Goal: Task Accomplishment & Management: Use online tool/utility

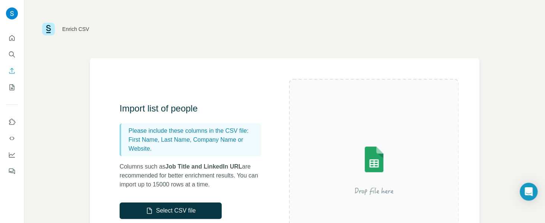
scroll to position [167, 0]
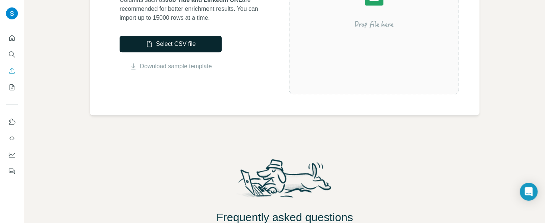
click at [173, 49] on button "Select CSV file" at bounding box center [171, 44] width 102 height 16
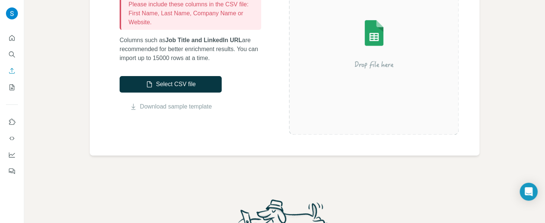
scroll to position [56, 0]
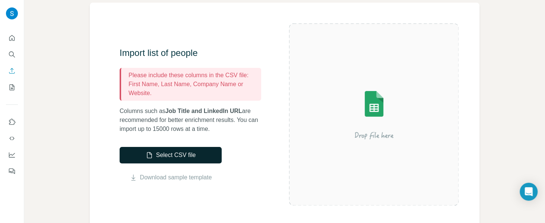
click at [178, 158] on button "Select CSV file" at bounding box center [171, 155] width 102 height 16
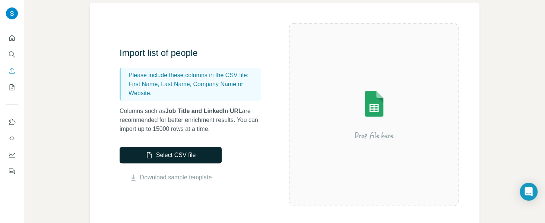
click at [193, 153] on button "Select CSV file" at bounding box center [171, 155] width 102 height 16
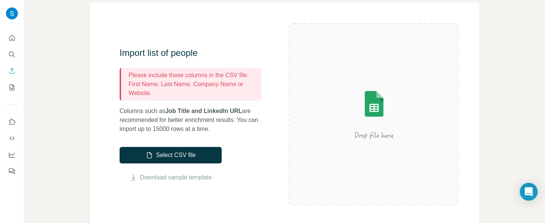
click at [66, 138] on div "Enrich CSV Import list of people Please include these columns in the CSV file: …" at bounding box center [284, 111] width 521 height 223
click at [11, 73] on icon "Enrich CSV" at bounding box center [12, 71] width 6 height 6
click at [13, 90] on icon "My lists" at bounding box center [11, 86] width 7 height 7
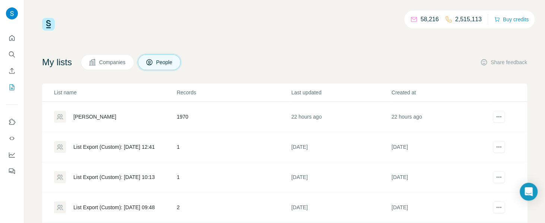
click at [96, 60] on icon at bounding box center [92, 62] width 7 height 7
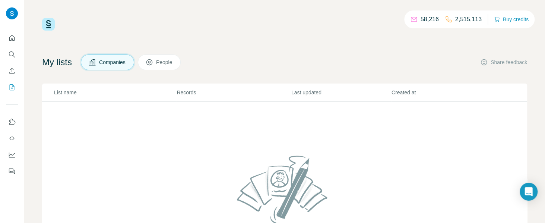
click at [164, 65] on span "People" at bounding box center [164, 62] width 17 height 7
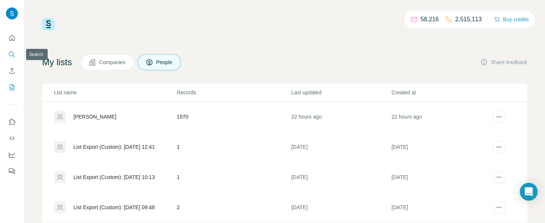
click at [9, 57] on icon "Search" at bounding box center [11, 54] width 7 height 7
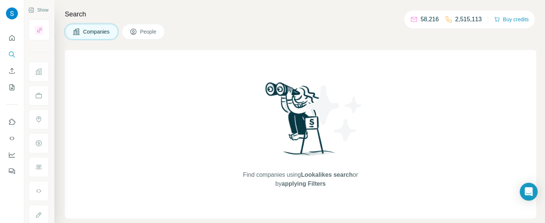
click at [148, 27] on button "People" at bounding box center [143, 32] width 43 height 16
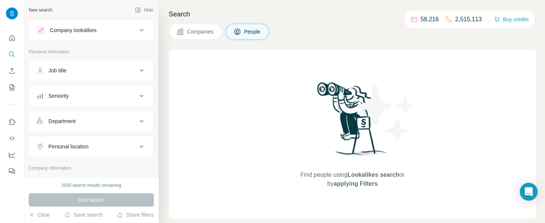
click at [313, 25] on div "Companies People" at bounding box center [352, 32] width 367 height 16
click at [12, 57] on icon "Search" at bounding box center [11, 54] width 7 height 7
click at [16, 88] on button "My lists" at bounding box center [12, 87] width 12 height 13
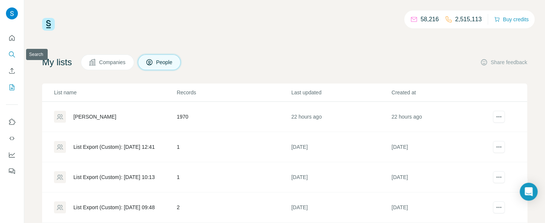
click at [14, 56] on icon "Search" at bounding box center [11, 54] width 7 height 7
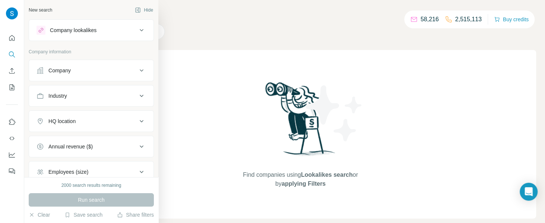
click at [86, 68] on div "Company" at bounding box center [87, 70] width 101 height 7
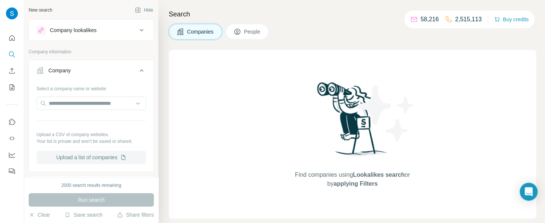
click at [99, 159] on button "Upload a list of companies" at bounding box center [92, 157] width 110 height 13
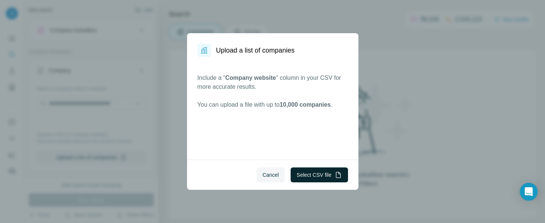
click at [313, 176] on button "Select CSV file" at bounding box center [319, 174] width 57 height 15
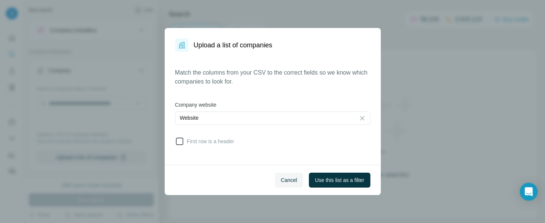
click at [181, 142] on icon at bounding box center [179, 141] width 9 height 9
click at [354, 177] on span "Use this list as a filter" at bounding box center [339, 179] width 49 height 7
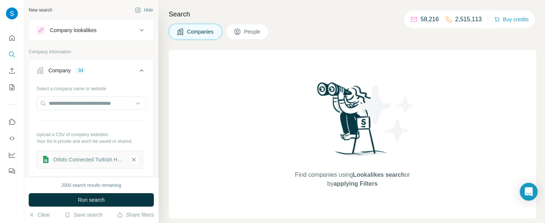
click at [253, 30] on span "People" at bounding box center [252, 31] width 17 height 7
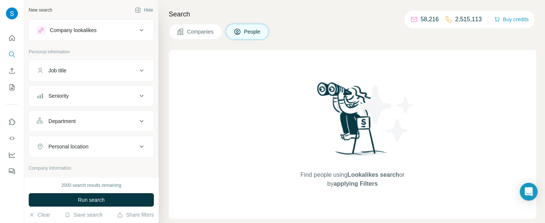
click at [208, 34] on span "Companies" at bounding box center [200, 31] width 27 height 7
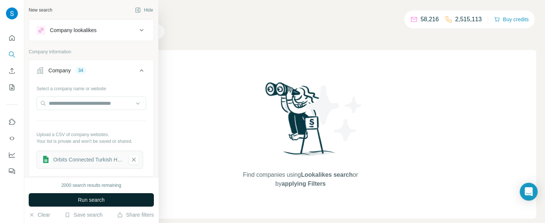
click at [92, 198] on span "Run search" at bounding box center [91, 199] width 27 height 7
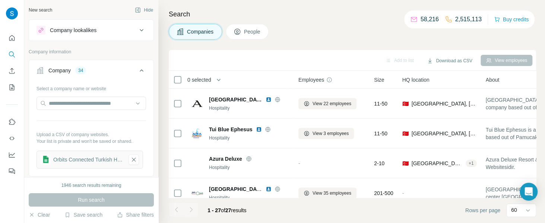
click at [261, 33] on span "People" at bounding box center [252, 31] width 17 height 7
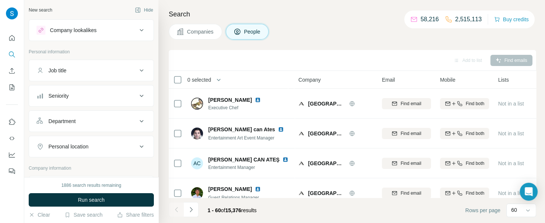
scroll to position [56, 0]
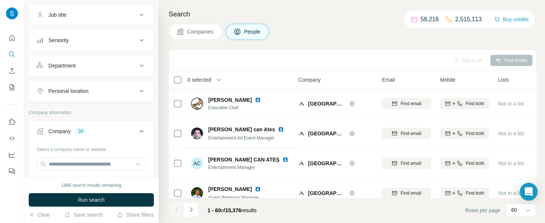
click at [98, 69] on button "Department" at bounding box center [91, 66] width 124 height 18
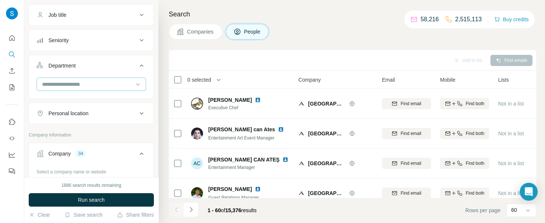
click at [97, 85] on input at bounding box center [87, 84] width 92 height 8
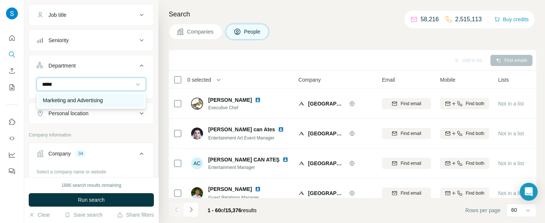
type input "*****"
click at [96, 105] on div "Marketing and Advertising" at bounding box center [91, 100] width 106 height 13
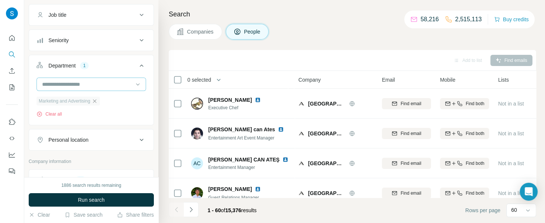
click at [98, 82] on input at bounding box center [87, 84] width 92 height 8
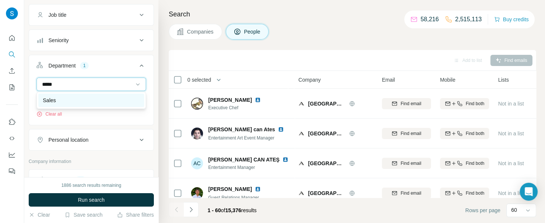
type input "*****"
click at [91, 103] on div "Sales" at bounding box center [91, 100] width 97 height 7
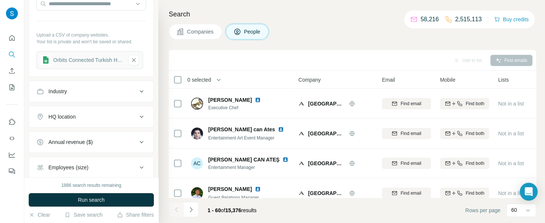
scroll to position [278, 0]
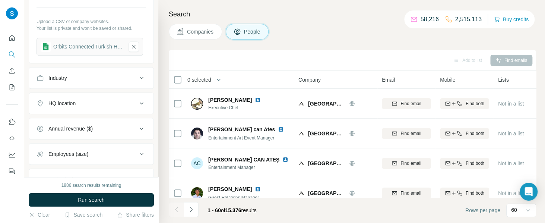
click at [96, 80] on div "Industry" at bounding box center [87, 77] width 101 height 7
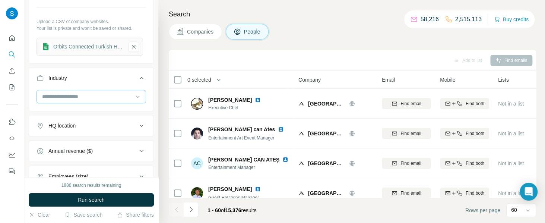
click at [93, 92] on input at bounding box center [87, 96] width 92 height 8
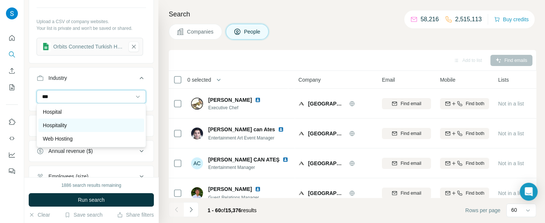
type input "***"
click at [80, 123] on div "Hospitality" at bounding box center [91, 125] width 97 height 7
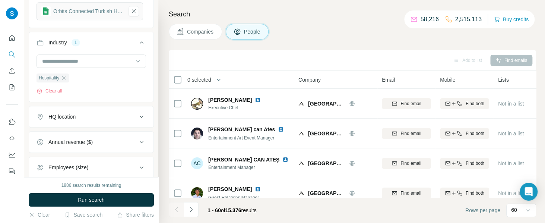
scroll to position [334, 0]
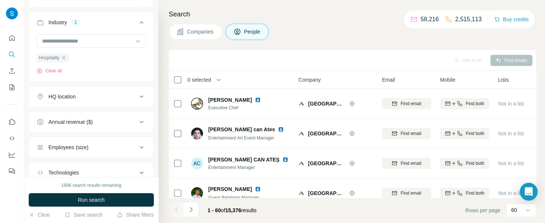
click at [84, 96] on div "HQ location" at bounding box center [87, 96] width 101 height 7
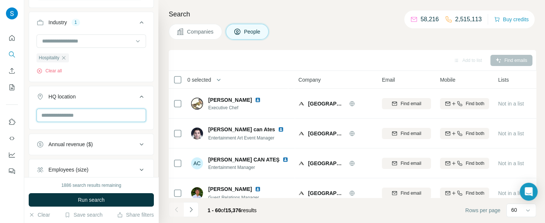
click at [88, 115] on input "text" at bounding box center [92, 114] width 110 height 13
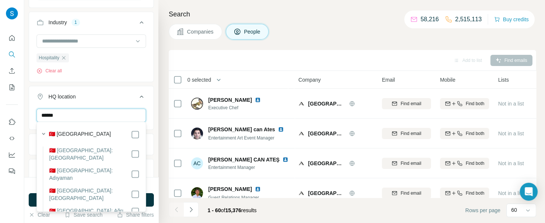
type input "******"
click at [138, 96] on icon at bounding box center [141, 96] width 9 height 9
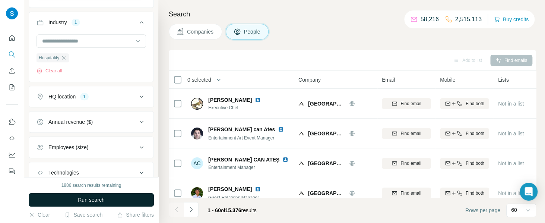
click at [86, 200] on span "Run search" at bounding box center [91, 199] width 27 height 7
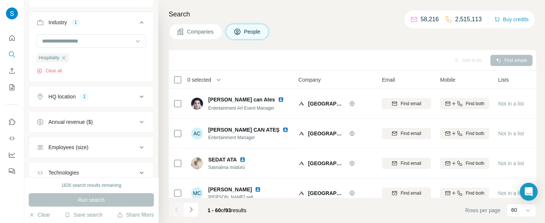
click at [81, 97] on div "1" at bounding box center [84, 96] width 9 height 7
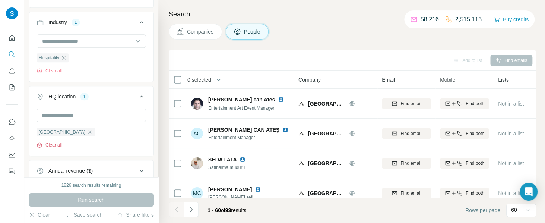
click at [61, 142] on button "Clear all" at bounding box center [49, 145] width 25 height 7
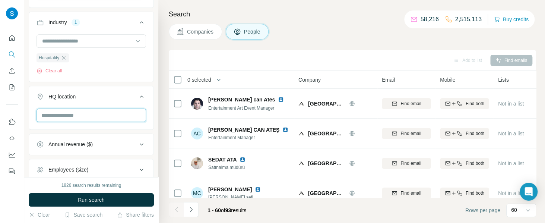
click at [98, 116] on input "text" at bounding box center [92, 114] width 110 height 13
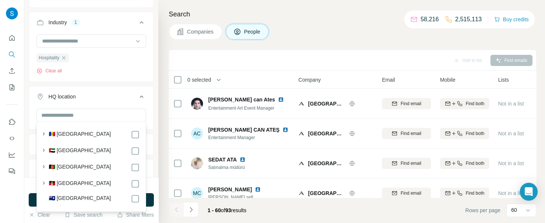
click at [137, 68] on div "Hospitality Clear all" at bounding box center [92, 54] width 110 height 40
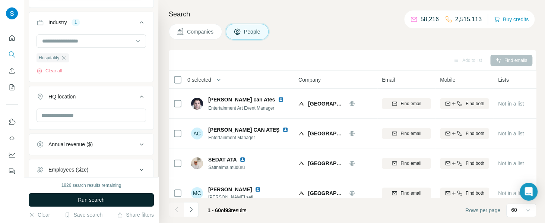
click at [94, 199] on span "Run search" at bounding box center [91, 199] width 27 height 7
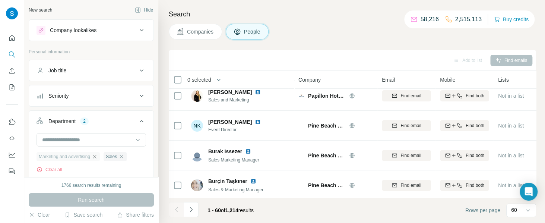
click at [99, 91] on button "Seniority" at bounding box center [91, 96] width 124 height 18
click at [41, 128] on icon at bounding box center [41, 128] width 9 height 9
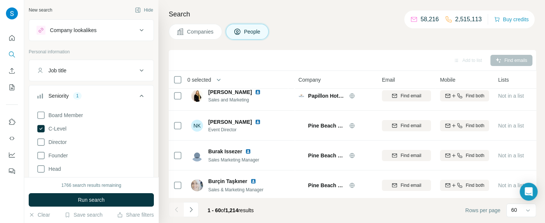
click at [41, 142] on icon at bounding box center [41, 142] width 9 height 9
click at [41, 155] on icon at bounding box center [41, 155] width 9 height 9
click at [42, 169] on icon at bounding box center [41, 168] width 9 height 9
click at [42, 117] on icon at bounding box center [41, 115] width 9 height 9
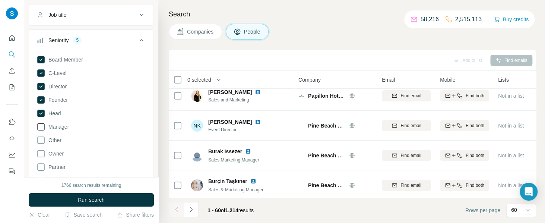
click at [43, 126] on icon at bounding box center [41, 126] width 9 height 9
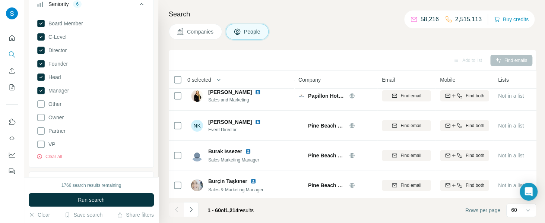
scroll to position [111, 0]
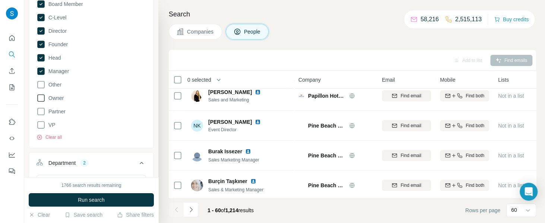
click at [42, 98] on icon at bounding box center [41, 98] width 9 height 9
click at [42, 110] on icon at bounding box center [41, 111] width 9 height 9
click at [40, 112] on icon at bounding box center [40, 111] width 7 height 7
click at [104, 204] on button "Run search" at bounding box center [91, 199] width 125 height 13
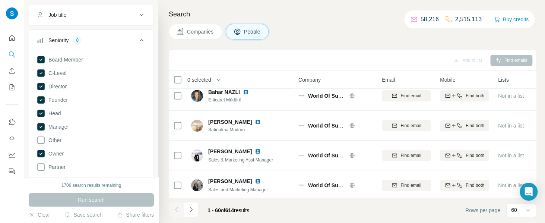
scroll to position [111, 0]
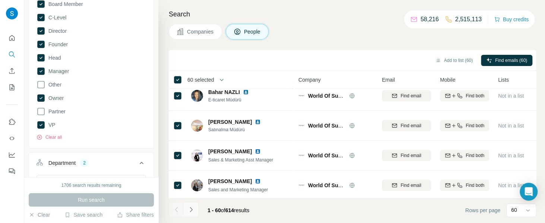
click at [193, 208] on icon "Navigate to next page" at bounding box center [190, 209] width 7 height 7
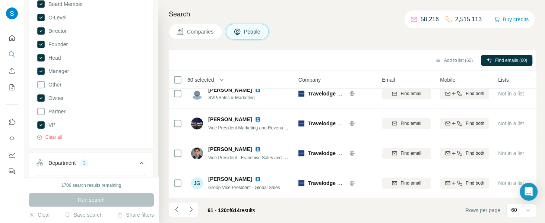
scroll to position [1558, 0]
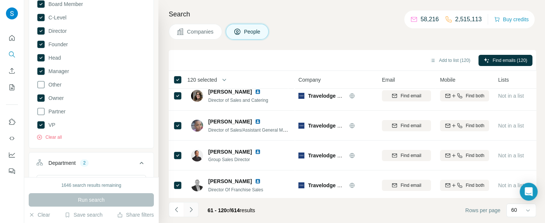
click at [191, 212] on icon "Navigate to next page" at bounding box center [190, 209] width 7 height 7
click at [193, 209] on icon "Navigate to next page" at bounding box center [190, 209] width 7 height 7
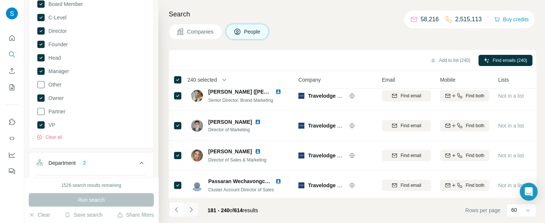
click at [191, 212] on icon "Navigate to next page" at bounding box center [190, 209] width 7 height 7
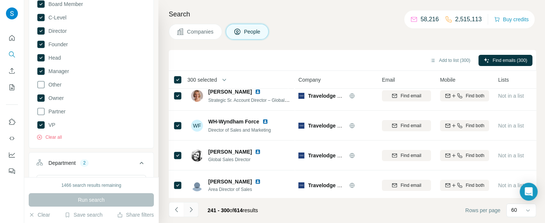
click at [192, 209] on icon "Navigate to next page" at bounding box center [190, 209] width 7 height 7
click at [193, 208] on icon "Navigate to next page" at bounding box center [190, 209] width 7 height 7
click at [192, 211] on icon "Navigate to next page" at bounding box center [190, 209] width 7 height 7
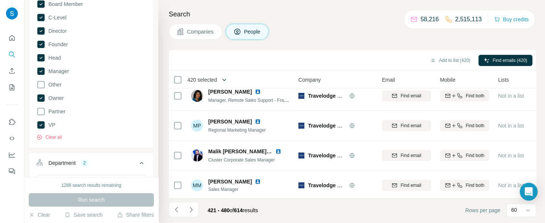
click at [226, 80] on icon "button" at bounding box center [224, 79] width 7 height 7
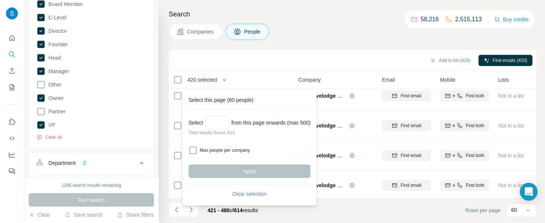
click at [252, 61] on div "Add to list (420) Find emails (420)" at bounding box center [353, 60] width 360 height 13
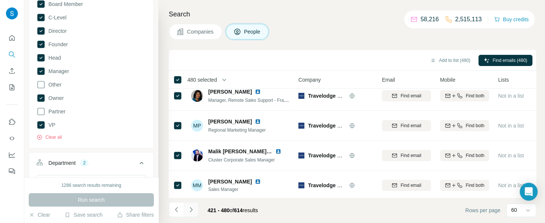
click at [196, 211] on button "Navigate to next page" at bounding box center [191, 209] width 15 height 15
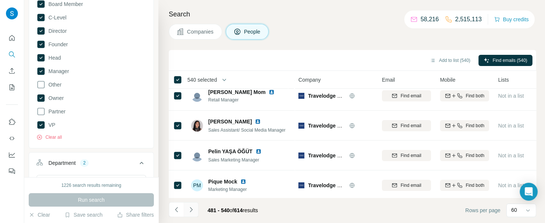
click at [194, 210] on icon "Navigate to next page" at bounding box center [190, 209] width 7 height 7
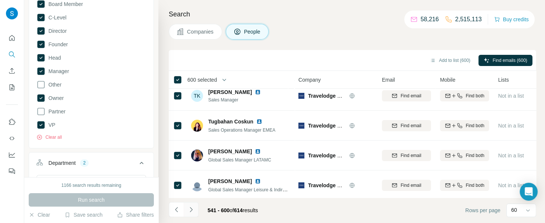
click at [193, 211] on icon "Navigate to next page" at bounding box center [190, 209] width 7 height 7
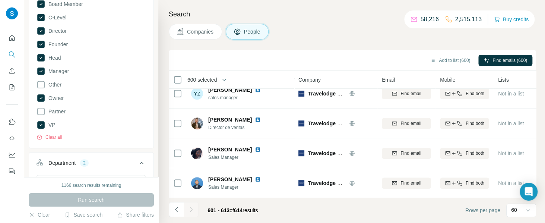
scroll to position [278, 0]
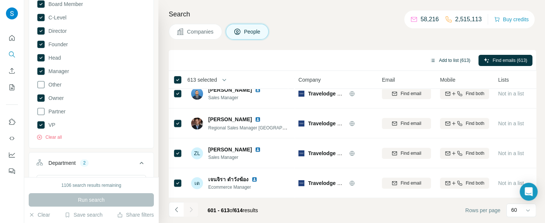
click at [451, 59] on button "Add to list (613)" at bounding box center [450, 60] width 51 height 11
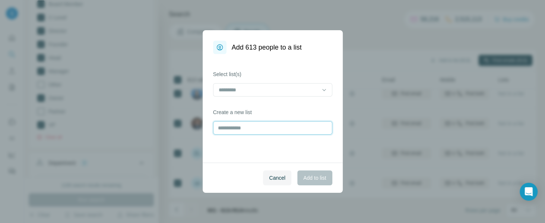
click at [264, 129] on input "text" at bounding box center [272, 127] width 119 height 13
type input "**********"
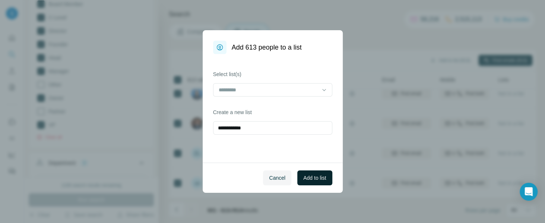
click at [307, 178] on span "Add to list" at bounding box center [314, 177] width 23 height 7
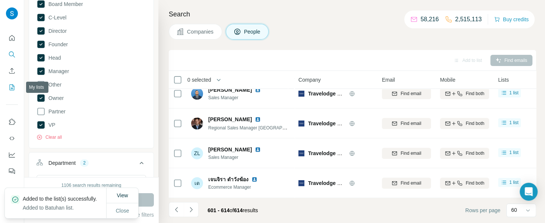
click at [13, 89] on icon "My lists" at bounding box center [13, 86] width 4 height 5
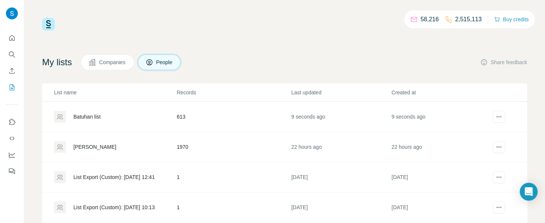
click at [97, 116] on div "Batuhan list" at bounding box center [86, 116] width 27 height 7
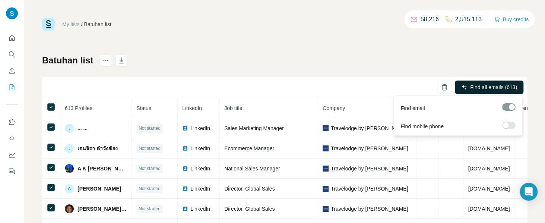
click at [499, 87] on span "Find all emails (613)" at bounding box center [493, 86] width 47 height 7
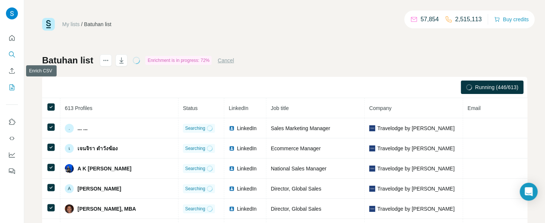
click at [12, 53] on icon "Search" at bounding box center [11, 54] width 7 height 7
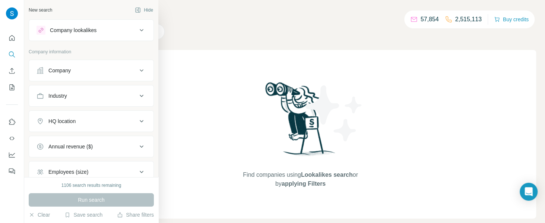
click at [117, 74] on button "Company" at bounding box center [91, 70] width 124 height 18
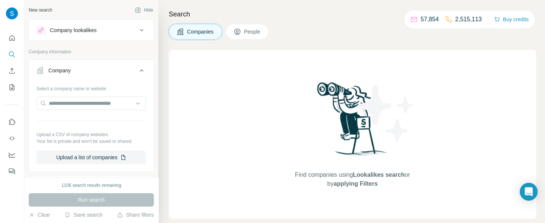
click at [181, 64] on div "Find companies using Lookalikes search or by applying Filters" at bounding box center [352, 134] width 367 height 168
click at [15, 89] on icon "My lists" at bounding box center [11, 86] width 7 height 7
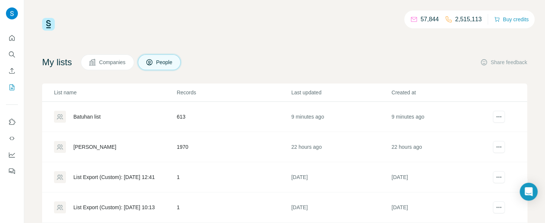
click at [85, 113] on div "Batuhan list" at bounding box center [86, 116] width 27 height 7
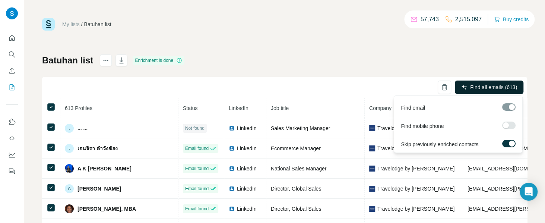
click at [470, 86] on span "Find all emails (613)" at bounding box center [493, 86] width 47 height 7
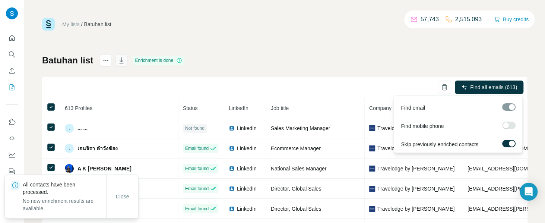
click at [126, 64] on button "button" at bounding box center [122, 60] width 12 height 12
